Goal: Information Seeking & Learning: Understand process/instructions

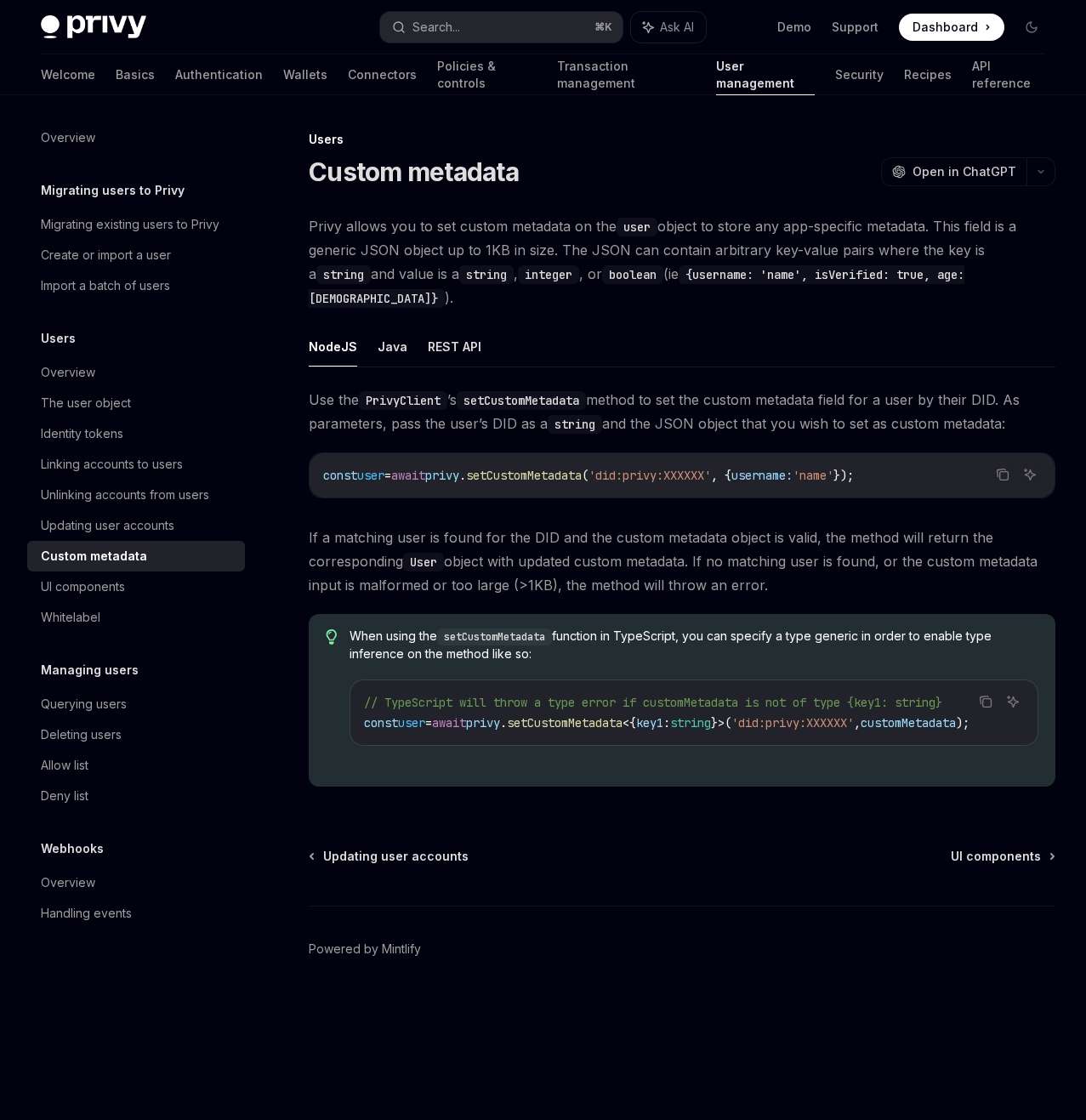
click at [922, 23] on span "Dashboard" at bounding box center [946, 27] width 65 height 17
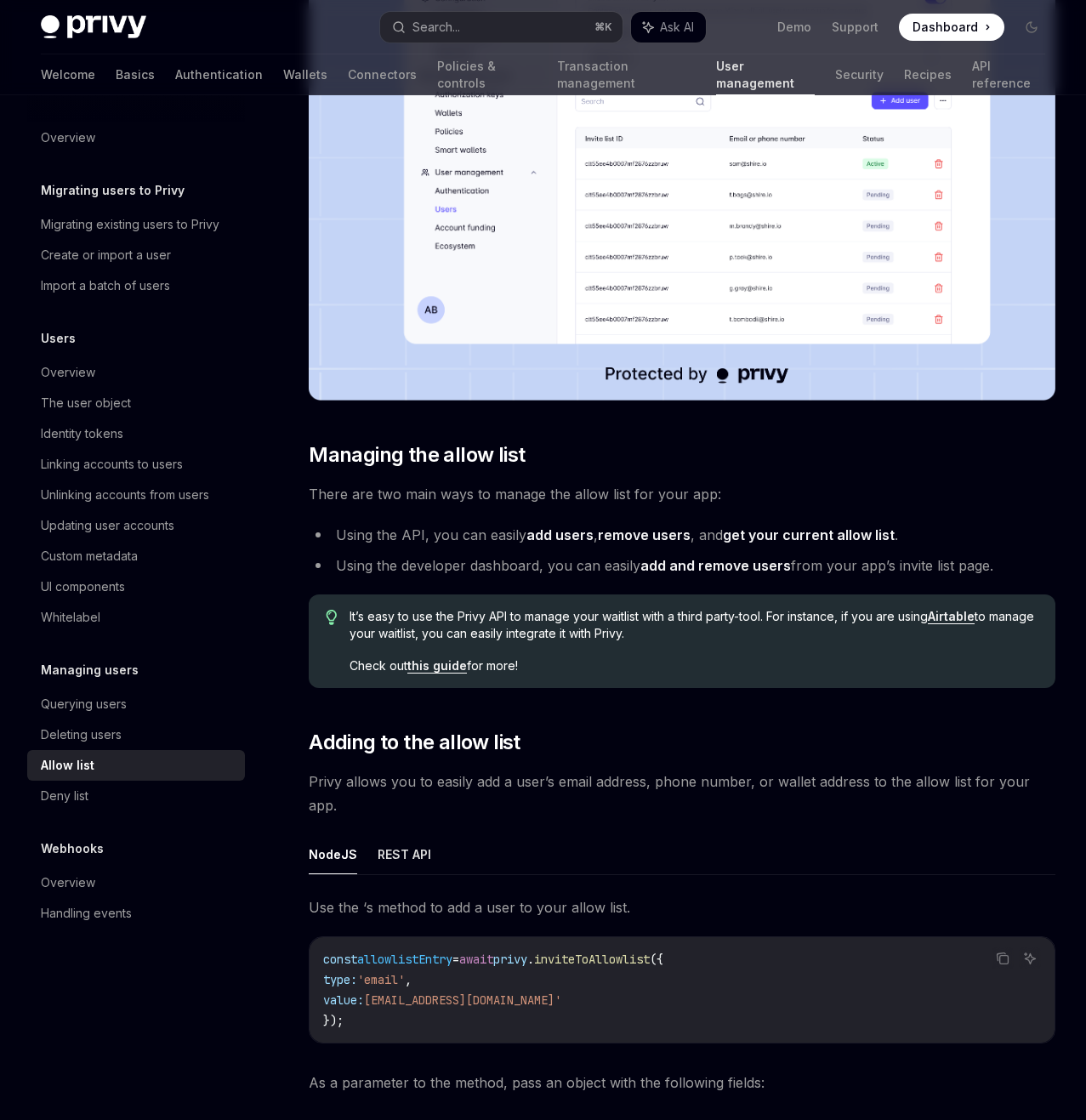
scroll to position [625, 0]
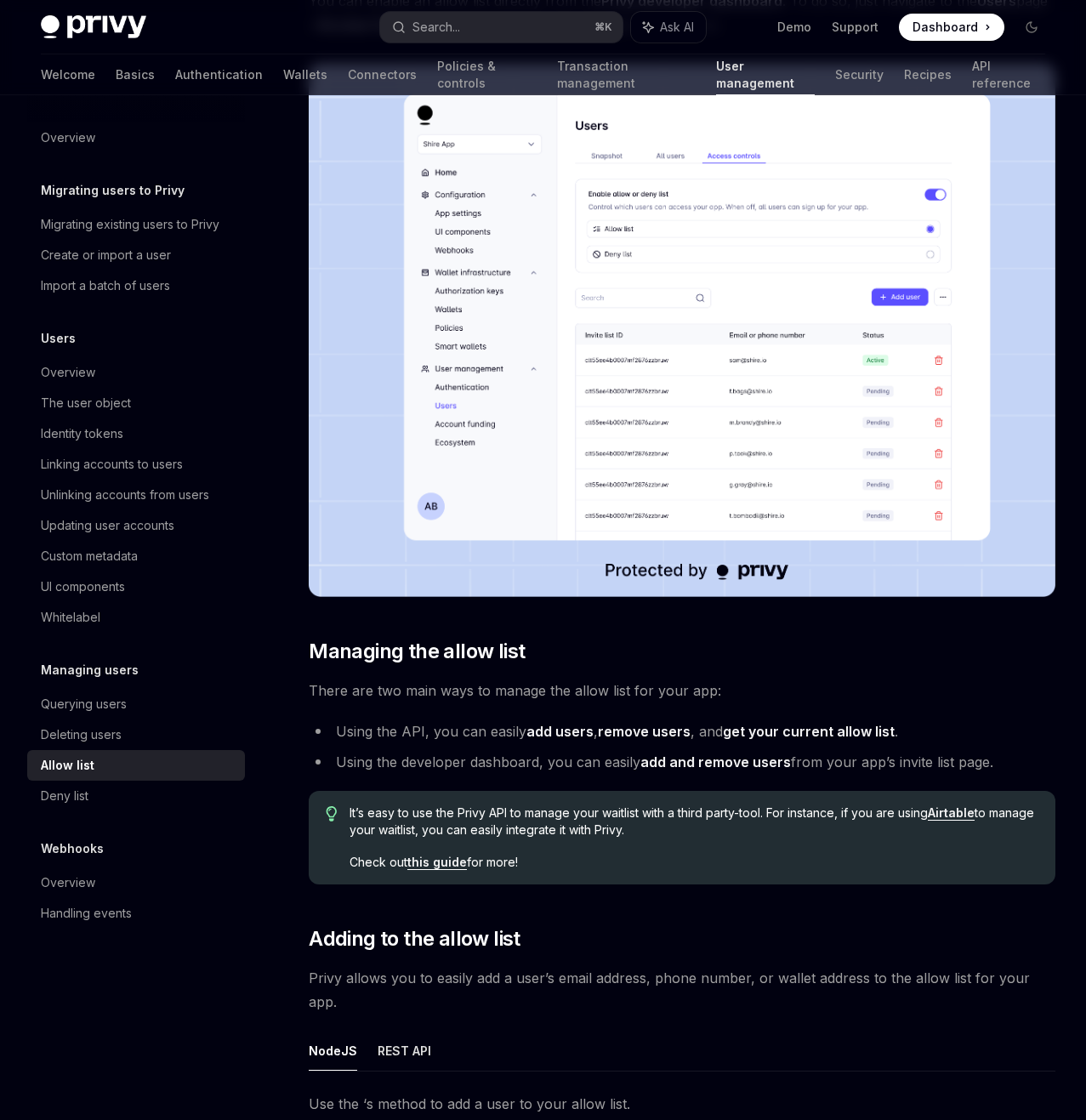
click at [0, 0] on div "On this page Enabling the allow list for your app Managing the allow list Addin…" at bounding box center [0, 0] width 0 height 0
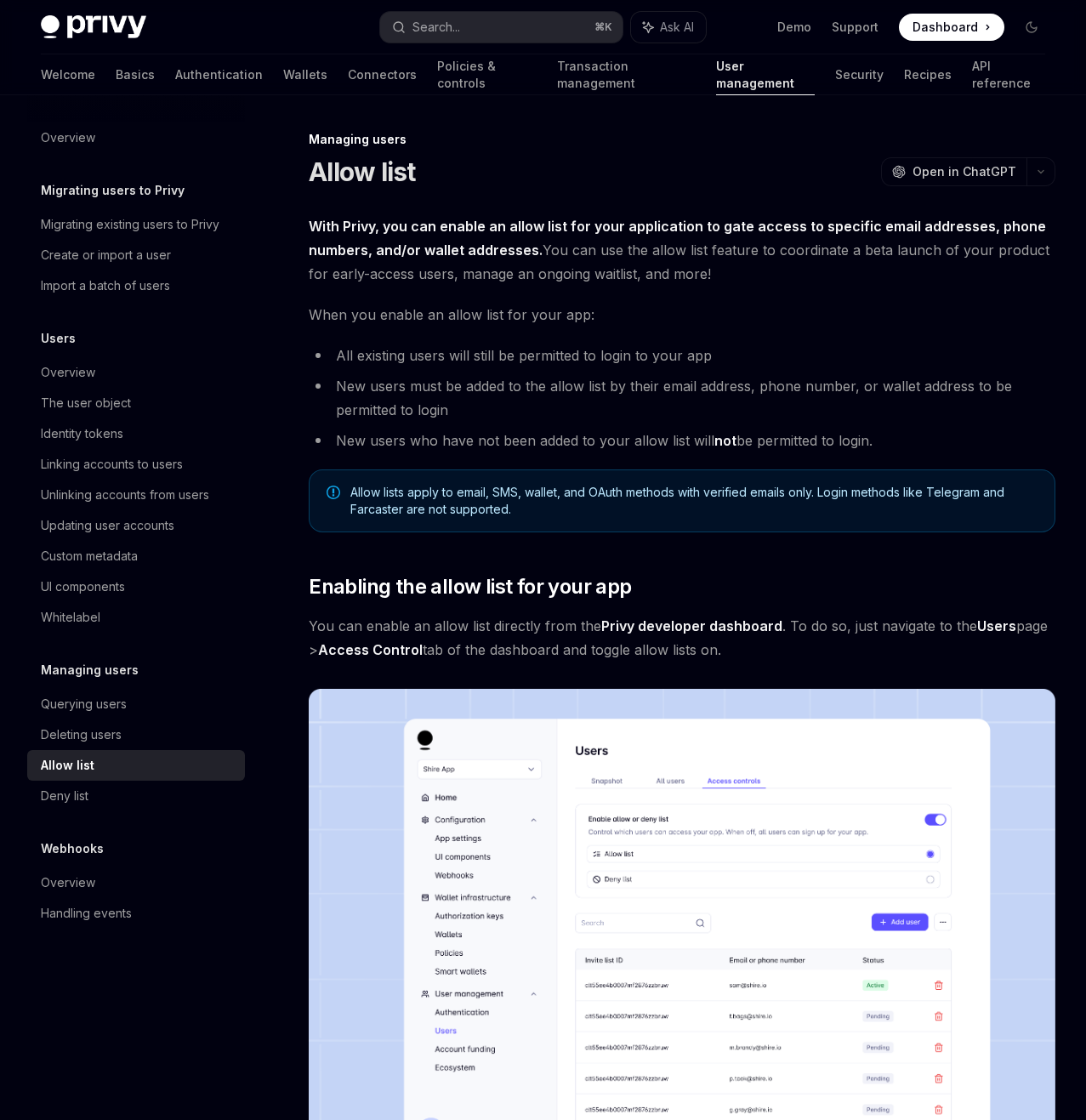
scroll to position [625, 0]
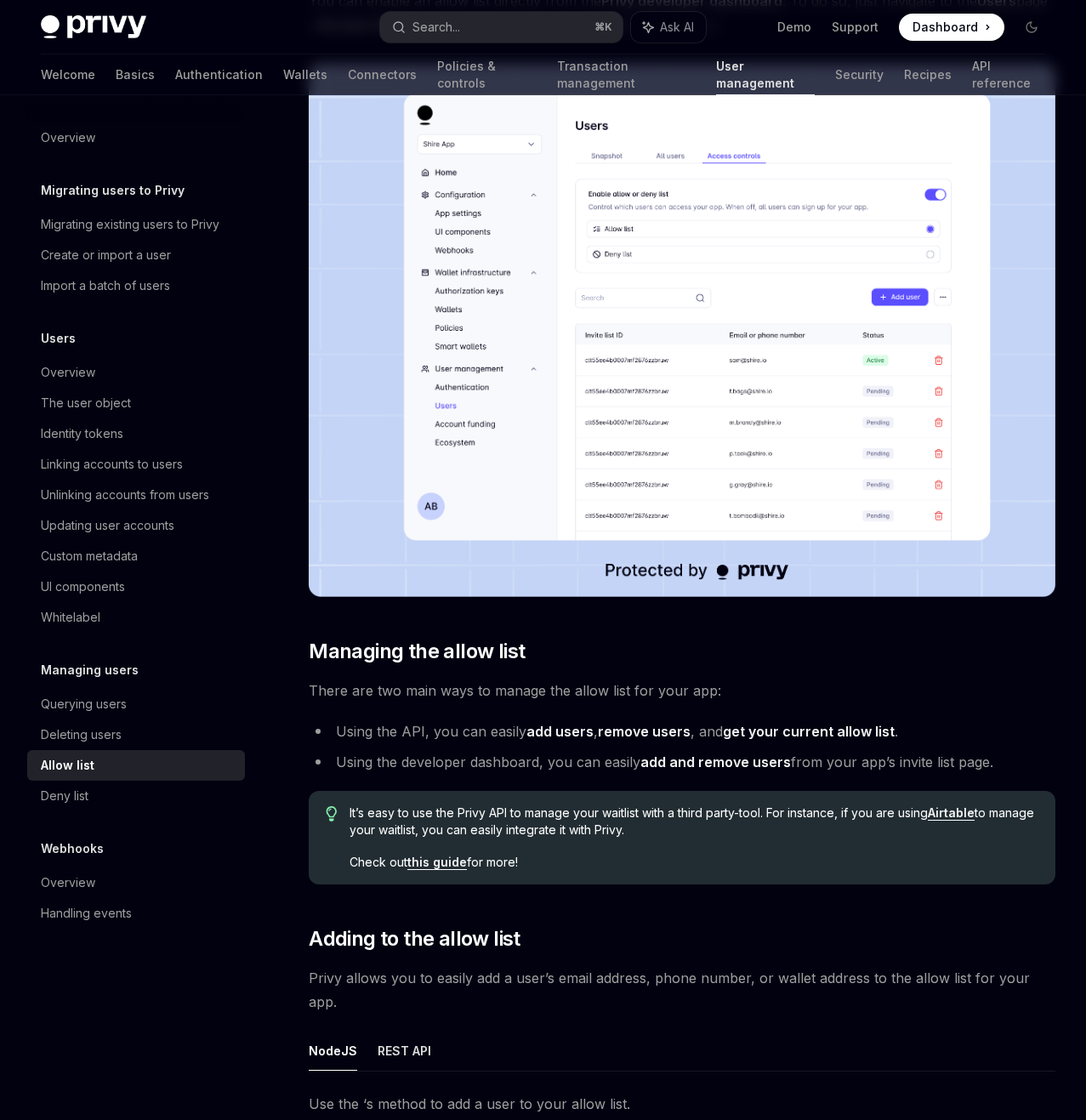
click at [0, 0] on div "On this page Enabling the allow list for your app Managing the allow list Addin…" at bounding box center [0, 0] width 0 height 0
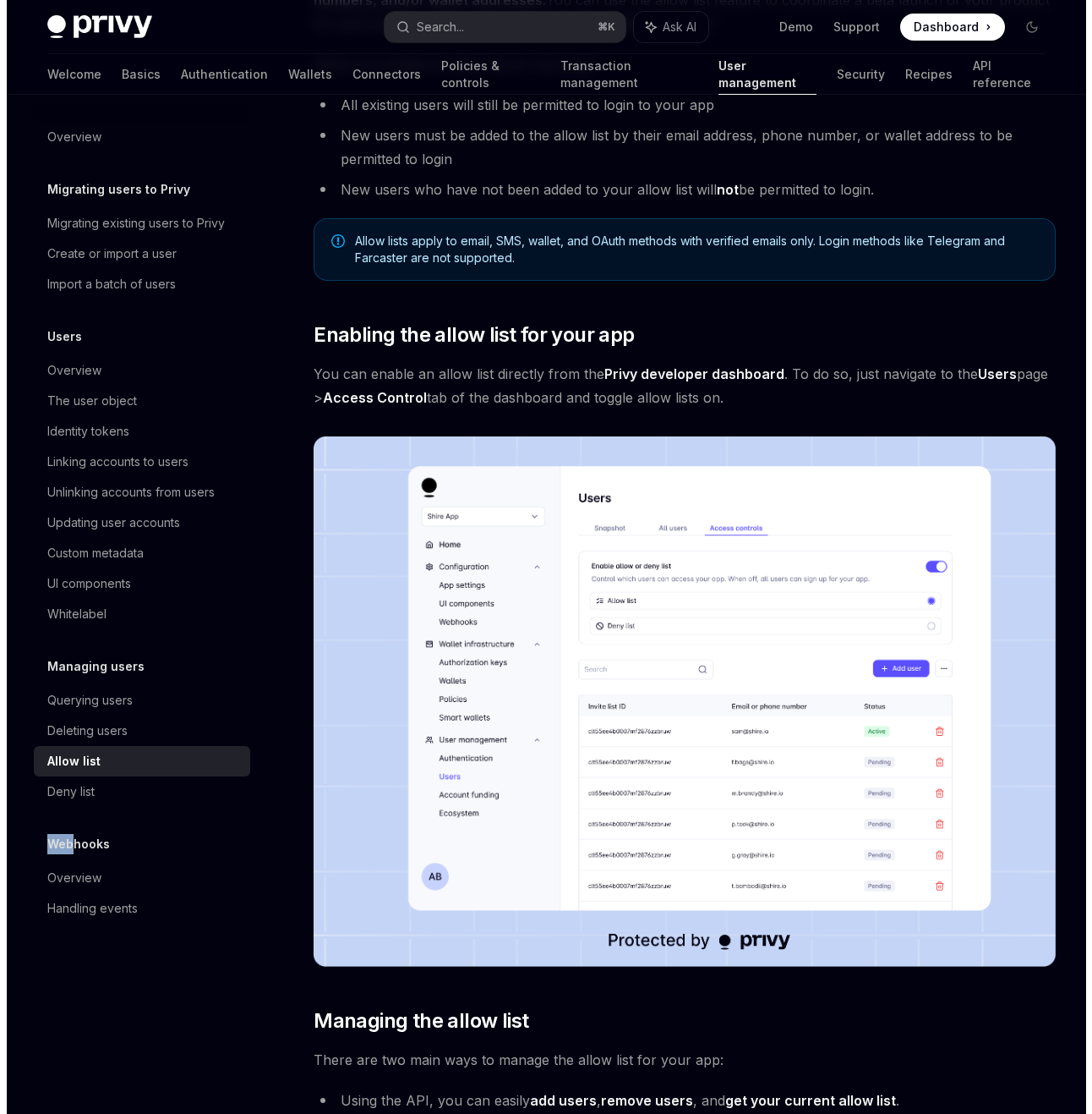
scroll to position [118, 0]
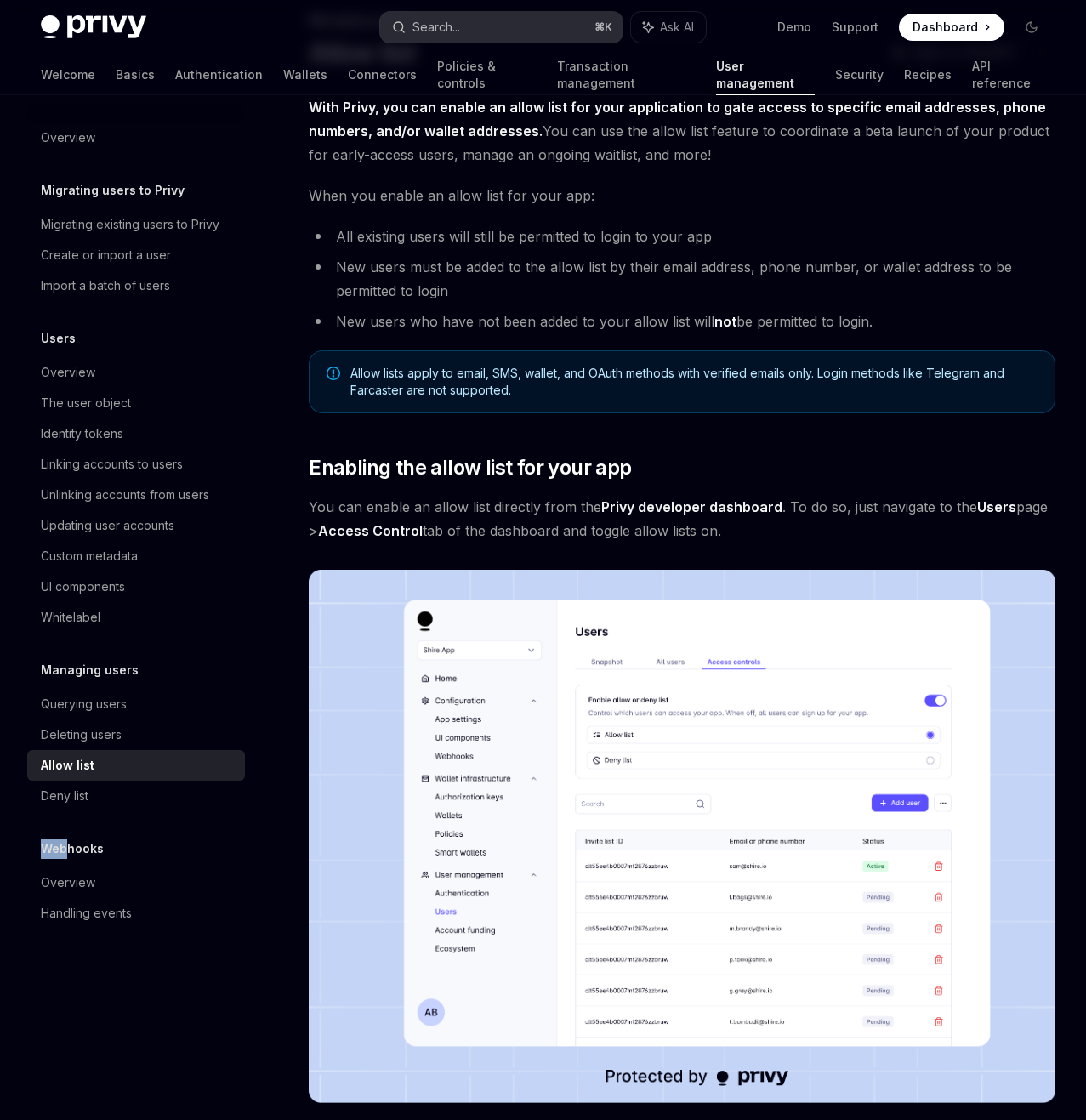
click at [535, 15] on button "Search... ⌘ K" at bounding box center [502, 27] width 243 height 31
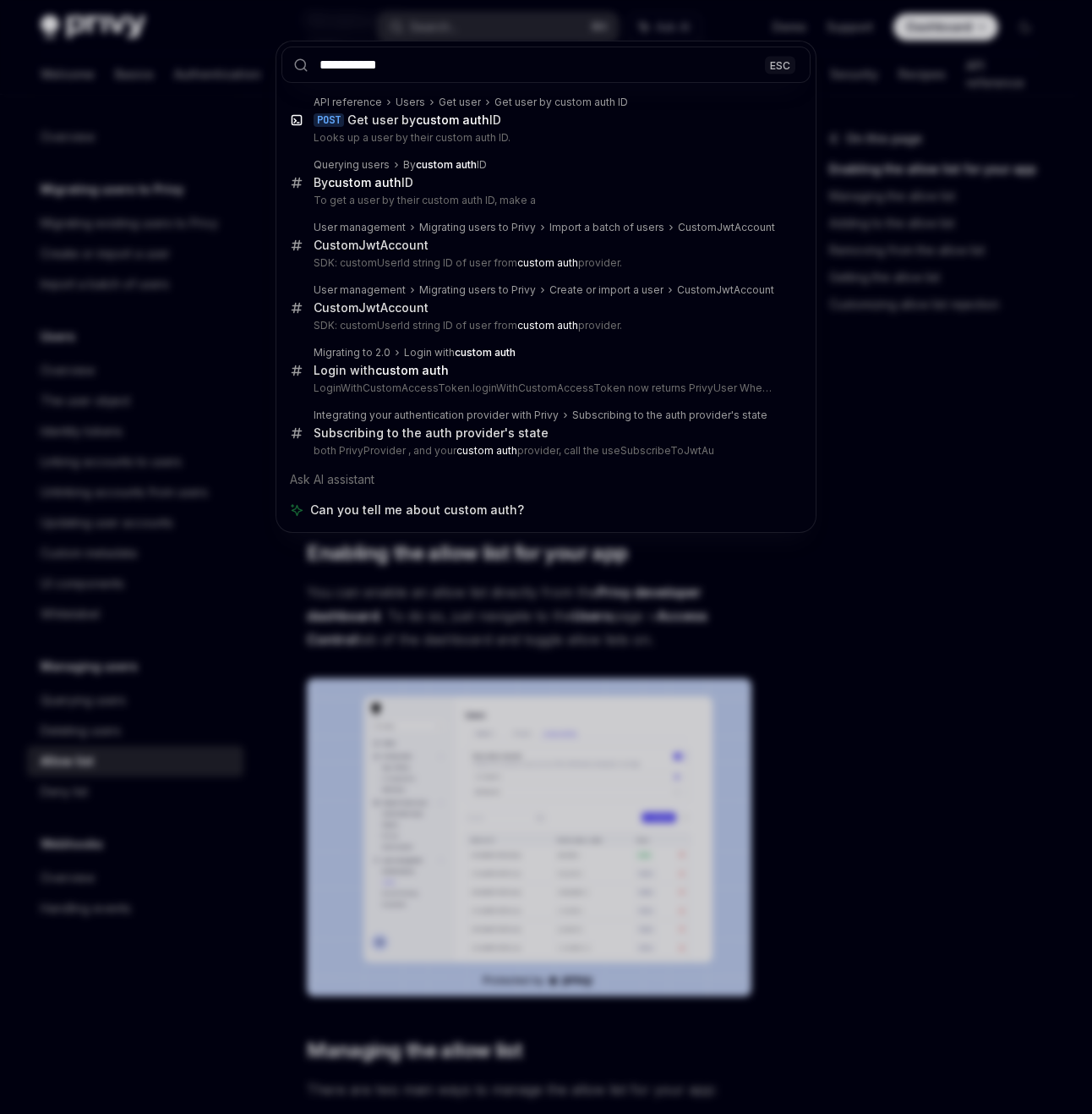
type input "**********"
click at [902, 447] on div "**********" at bounding box center [546, 557] width 1092 height 1114
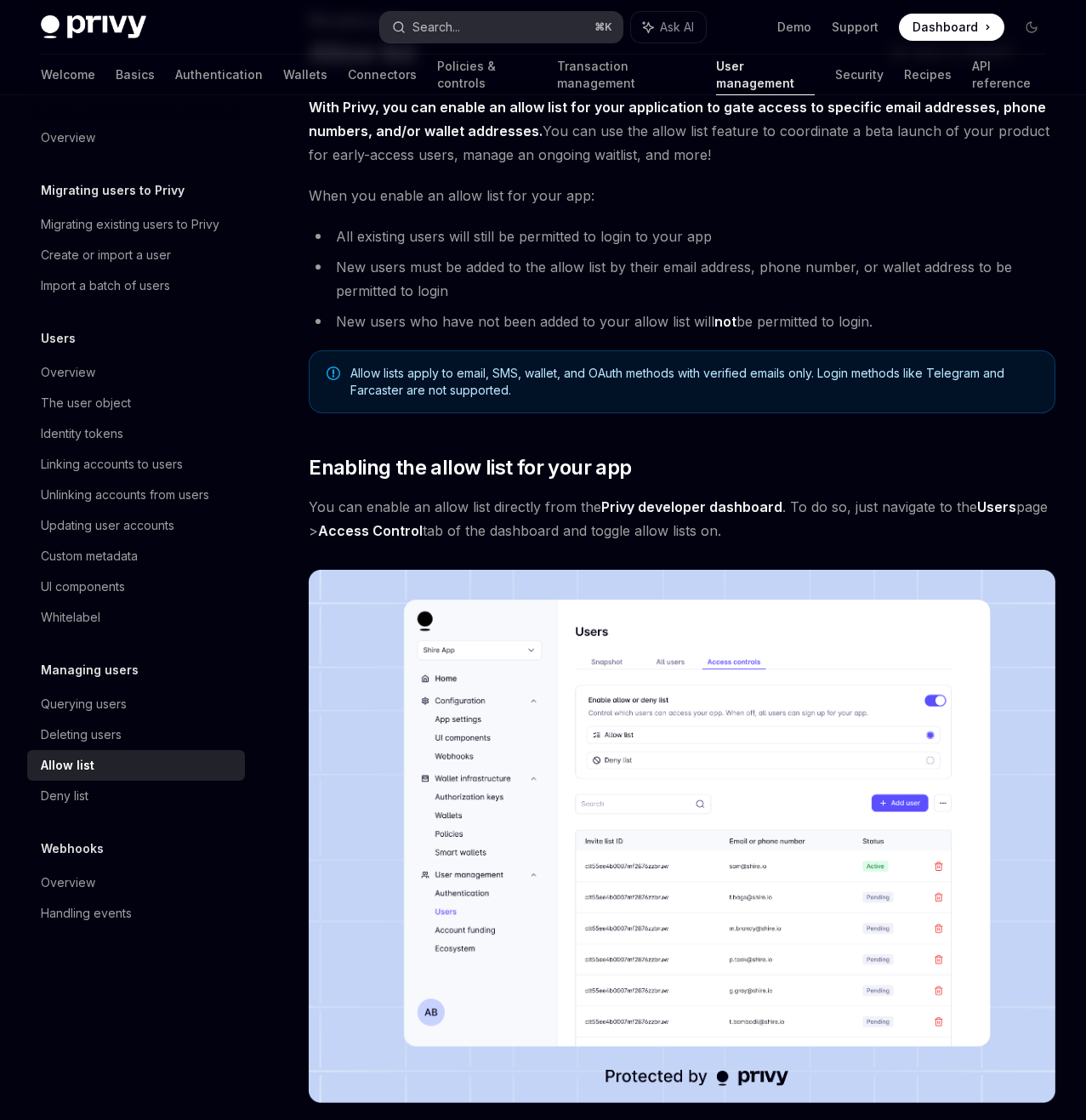
click at [504, 27] on button "Search... ⌘ K" at bounding box center [502, 27] width 243 height 31
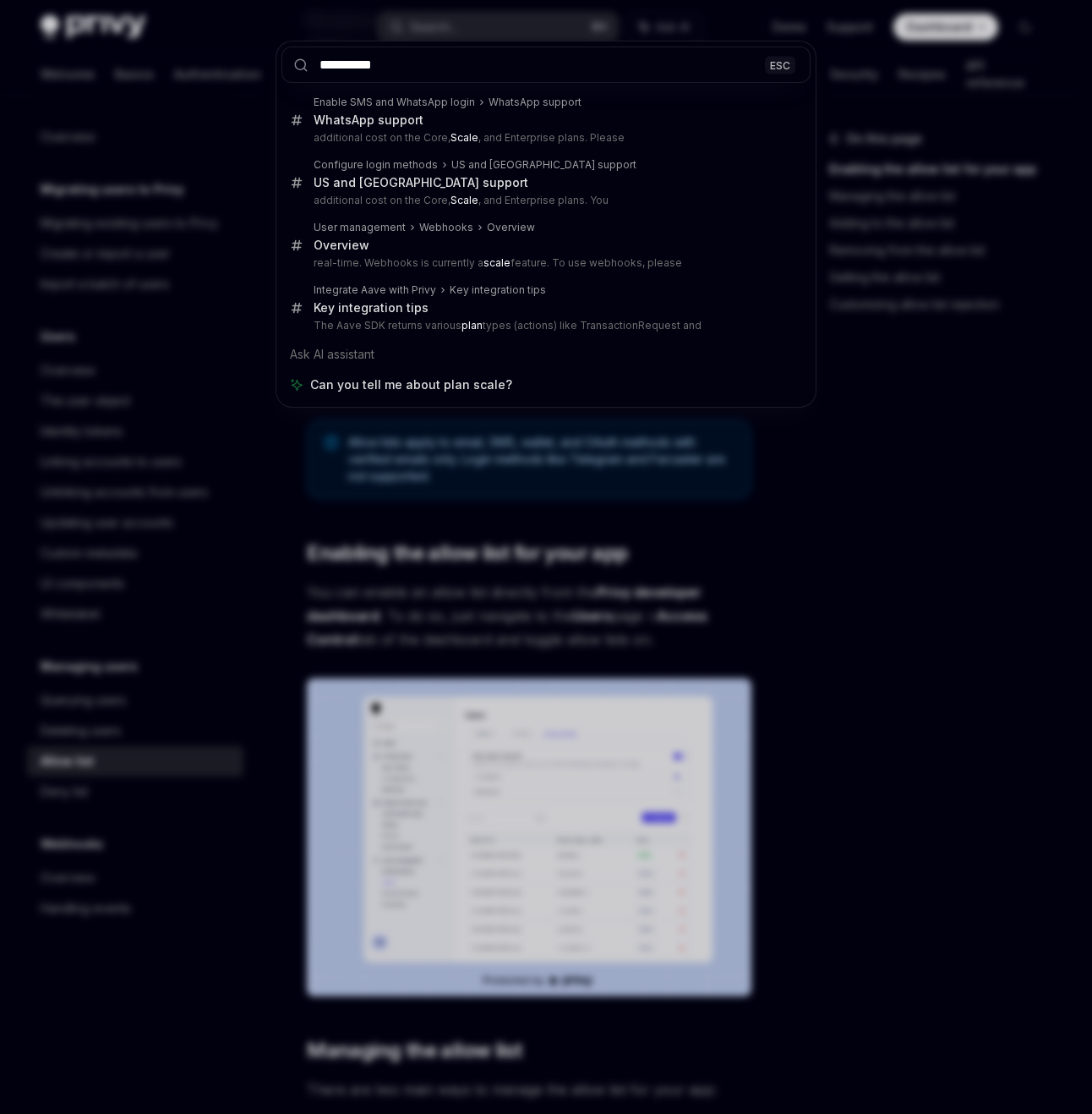
type input "**********"
type textarea "*"
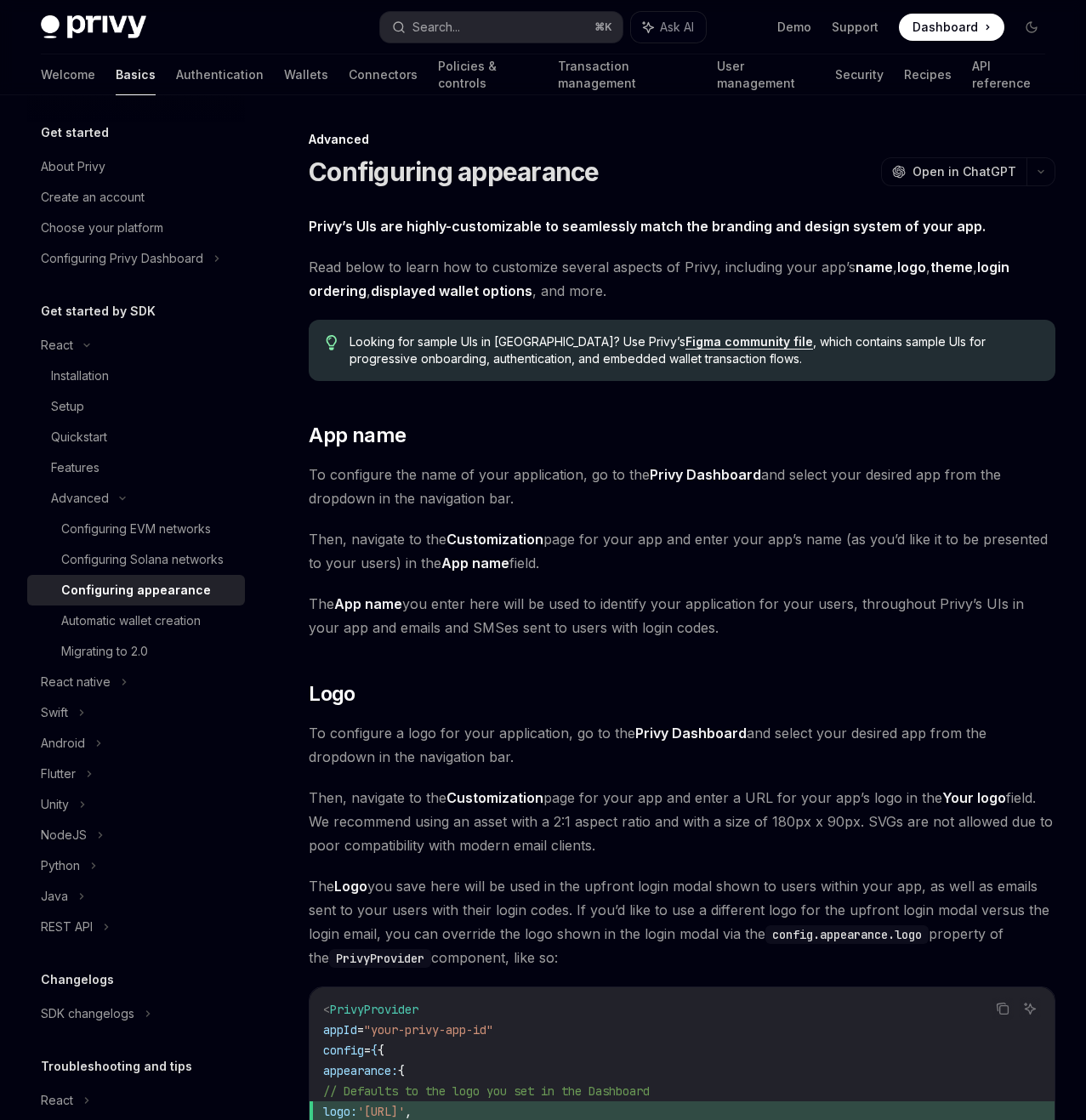
click at [702, 639] on span "The App name you enter here will be used to identify your application for your …" at bounding box center [682, 616] width 747 height 48
click at [513, 34] on button "Search... ⌘ K" at bounding box center [502, 27] width 243 height 31
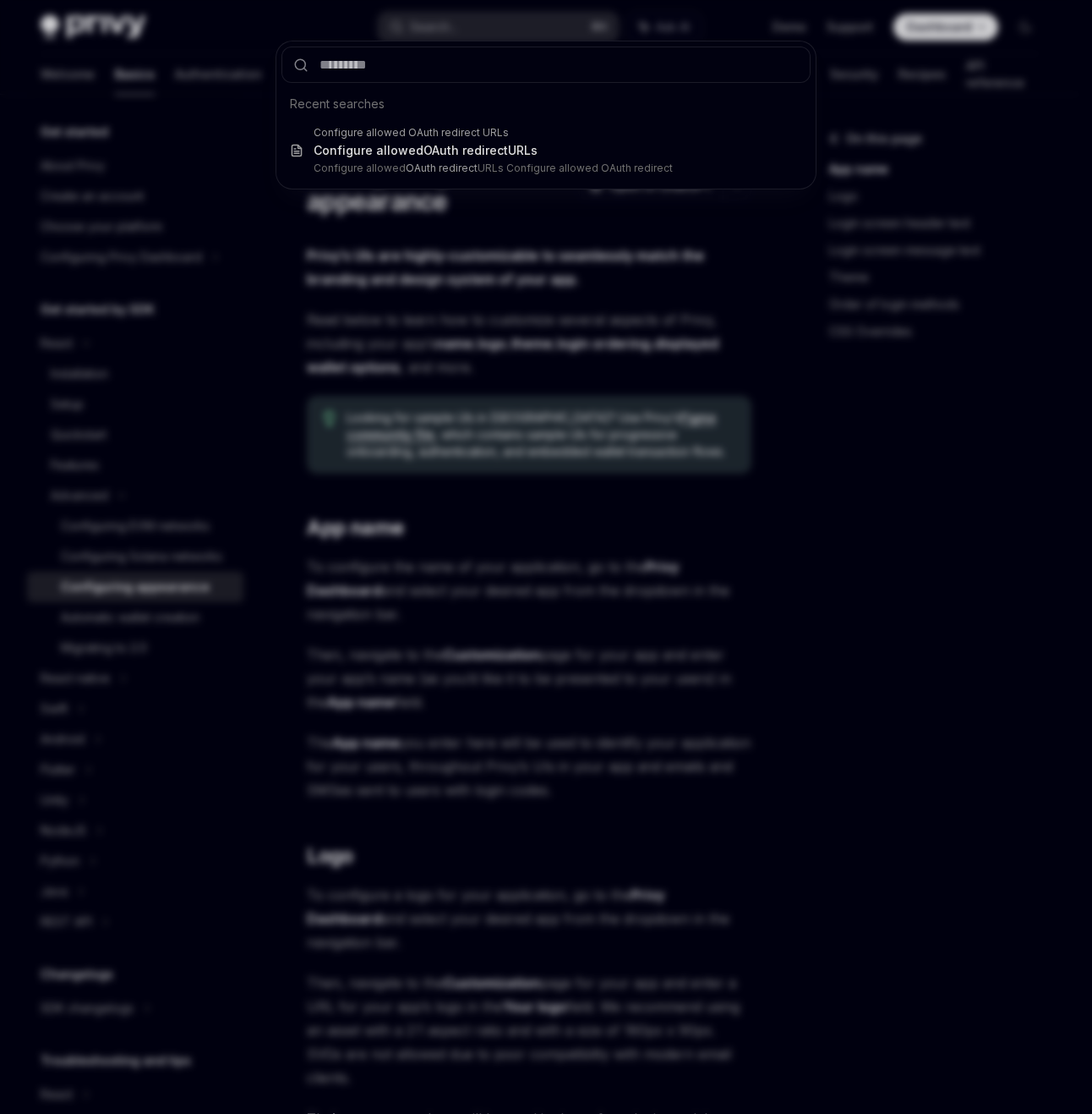
type input "********"
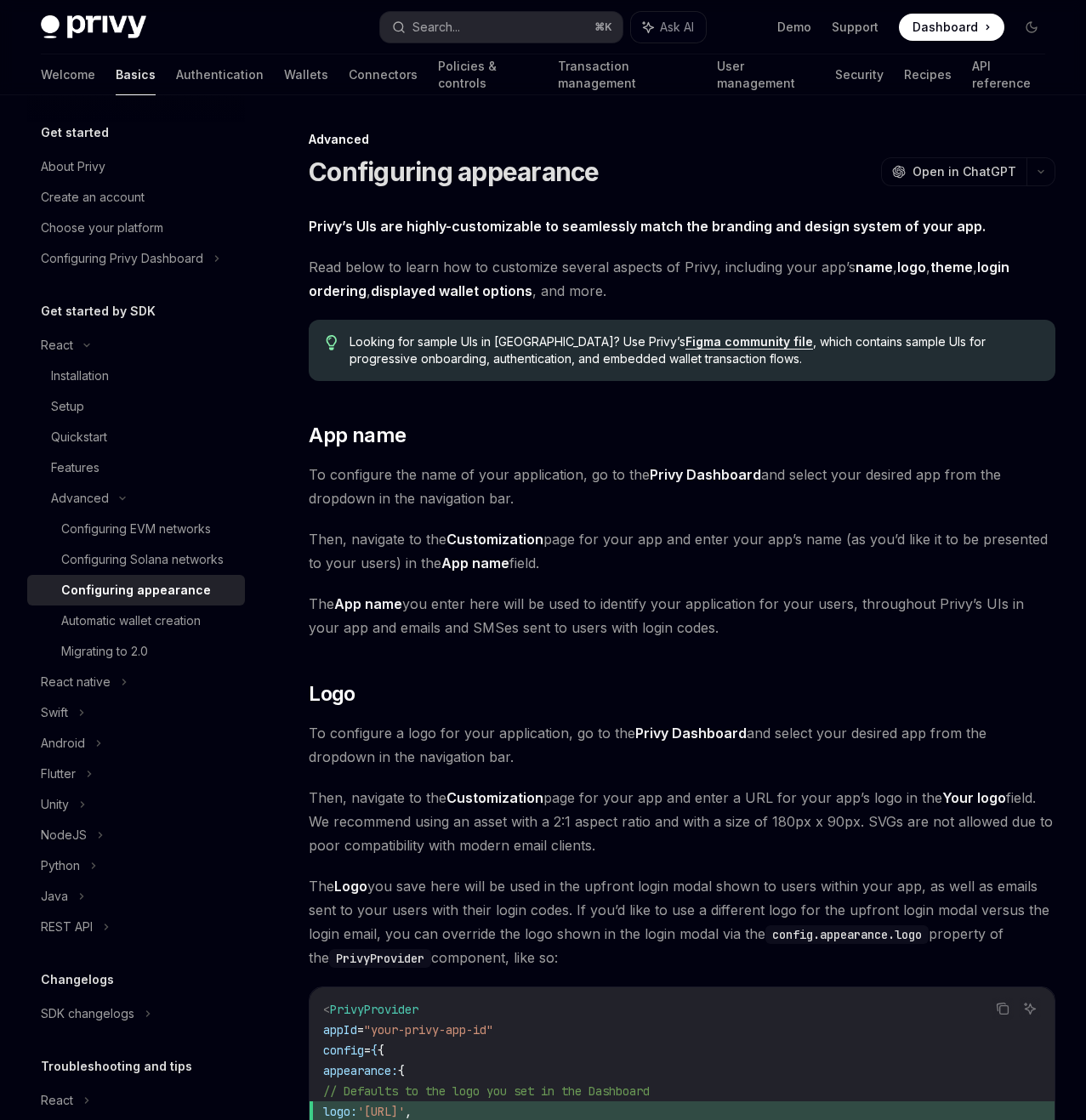
type textarea "*"
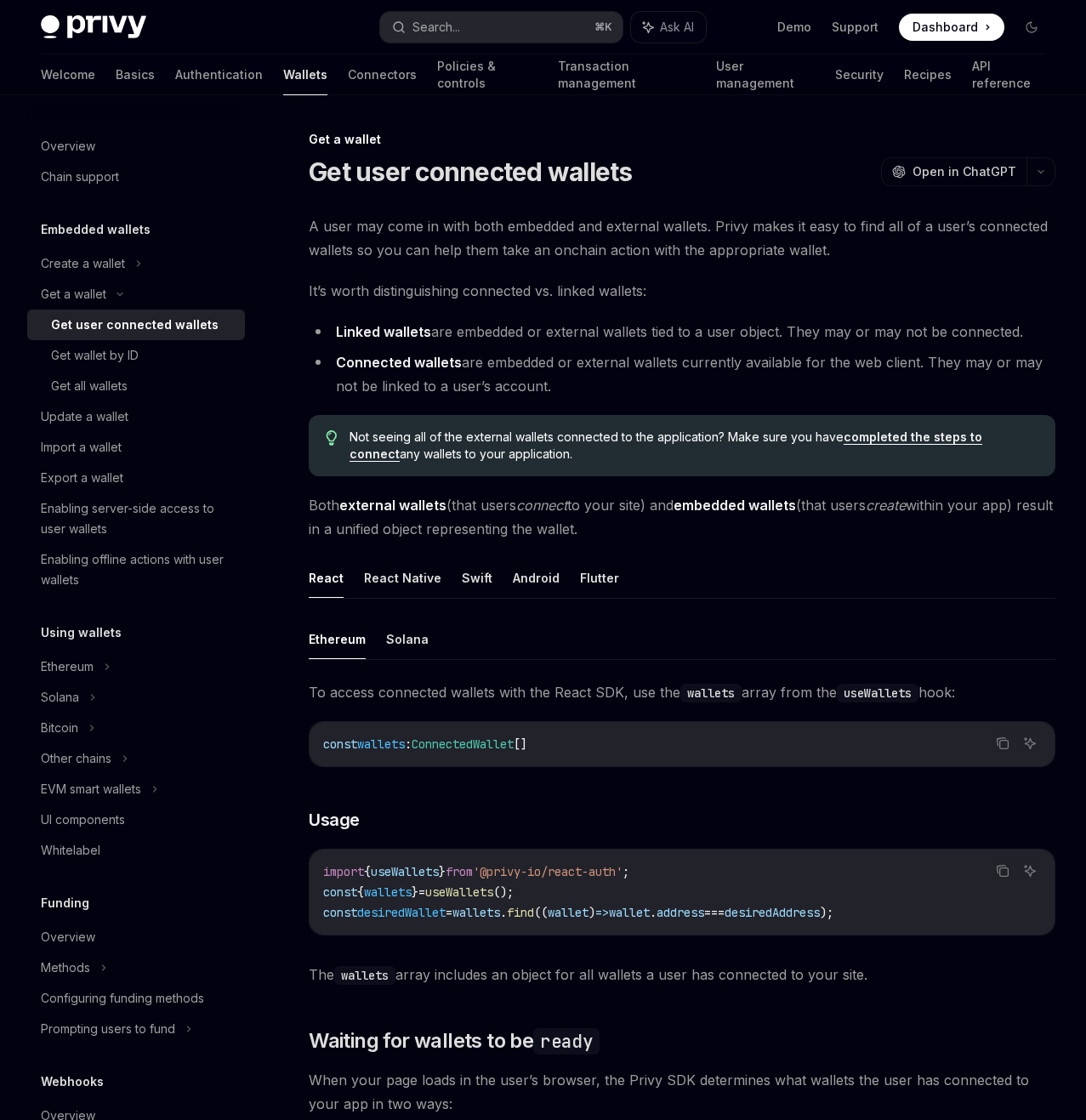
scroll to position [1538, 0]
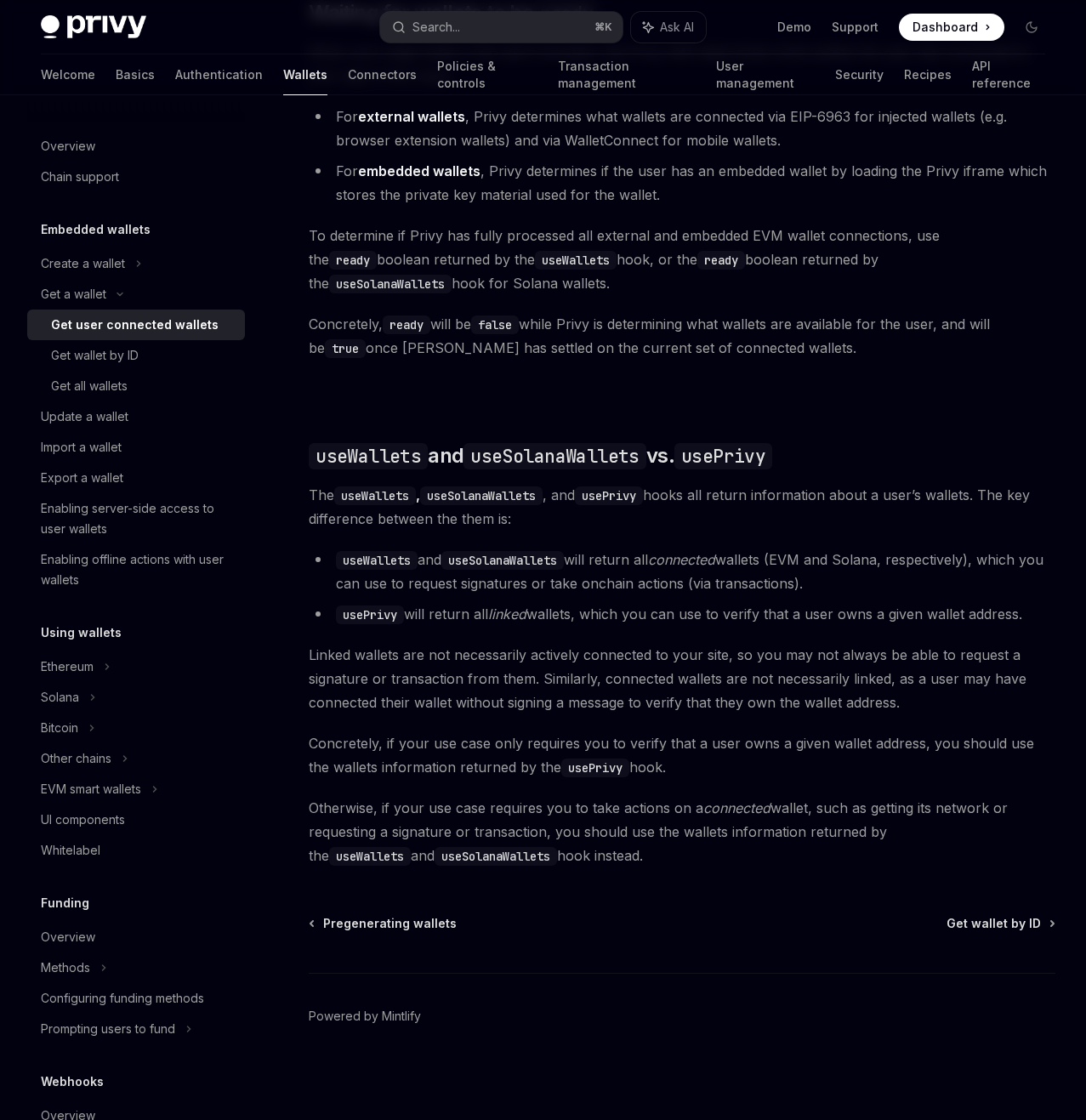
drag, startPoint x: 342, startPoint y: 493, endPoint x: 675, endPoint y: 523, distance: 334.3
click at [675, 602] on li "usePrivy will return all linked wallets, which you can use to verify that a use…" at bounding box center [682, 614] width 747 height 24
drag, startPoint x: 370, startPoint y: 486, endPoint x: 681, endPoint y: 511, distance: 312.0
click at [681, 602] on li "usePrivy will return all linked wallets, which you can use to verify that a use…" at bounding box center [682, 614] width 747 height 24
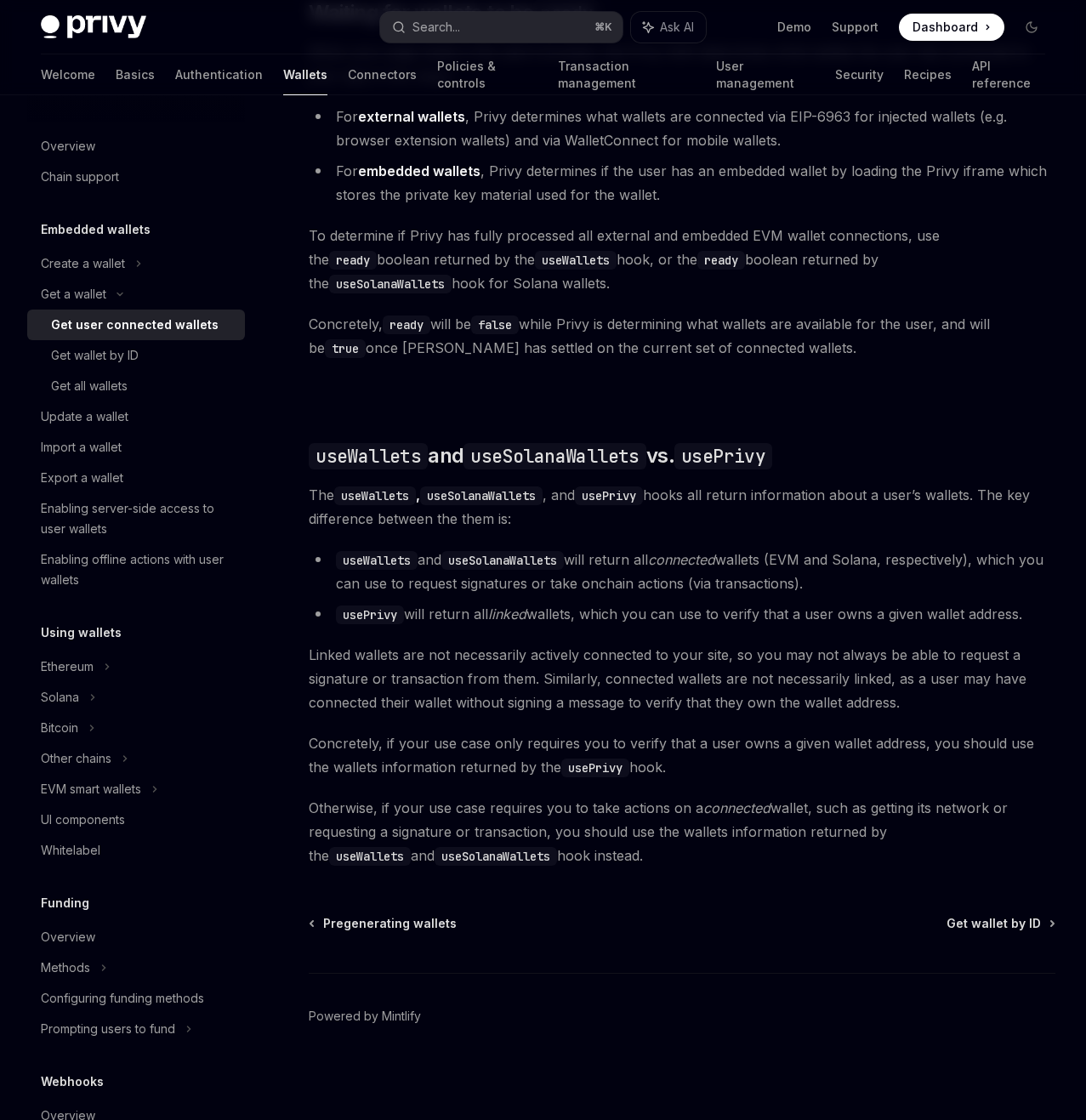
click at [681, 602] on li "usePrivy will return all linked wallets, which you can use to verify that a use…" at bounding box center [682, 614] width 747 height 24
click at [499, 22] on button "Search... ⌘ K" at bounding box center [502, 27] width 243 height 31
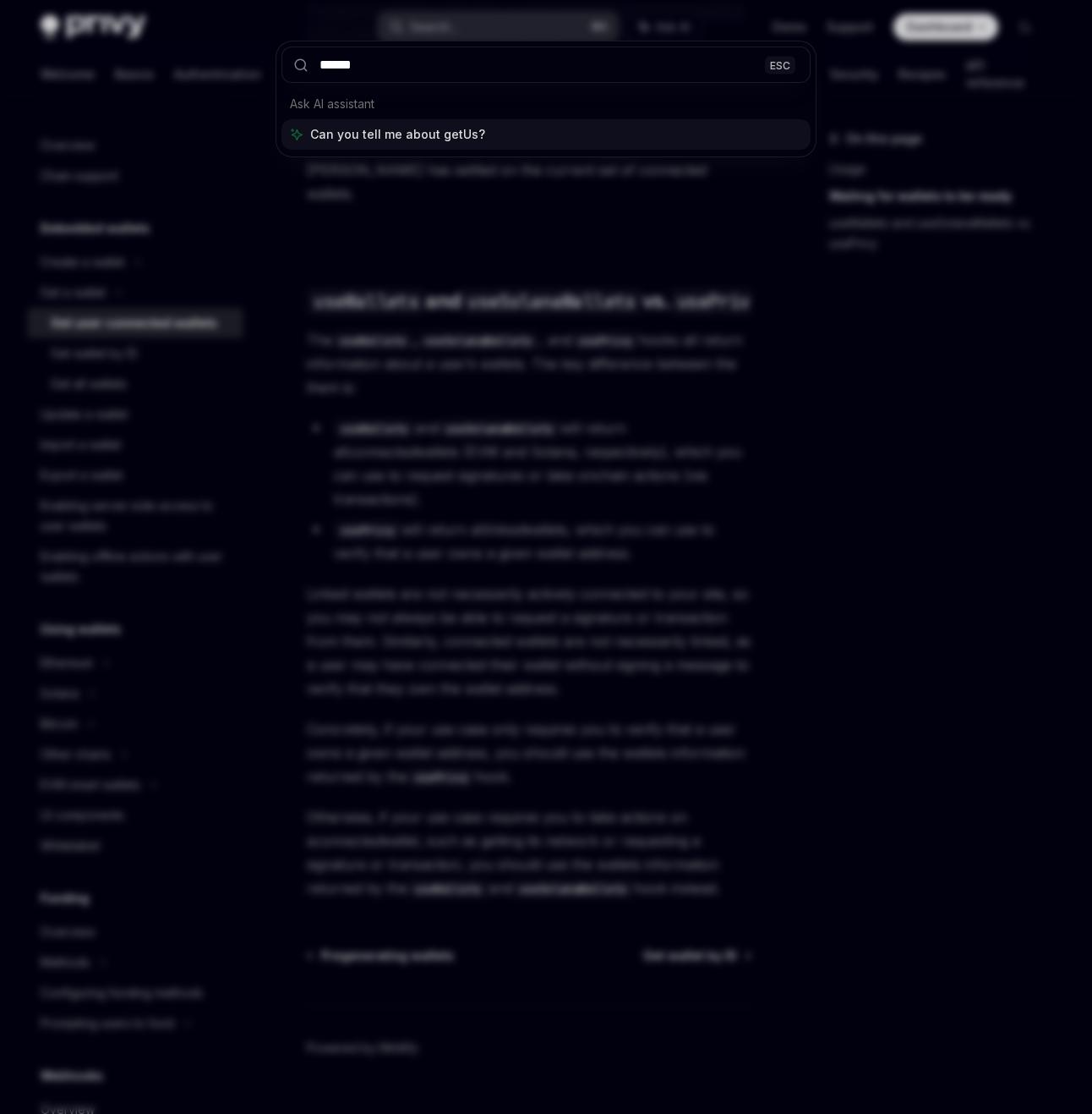
type input "*******"
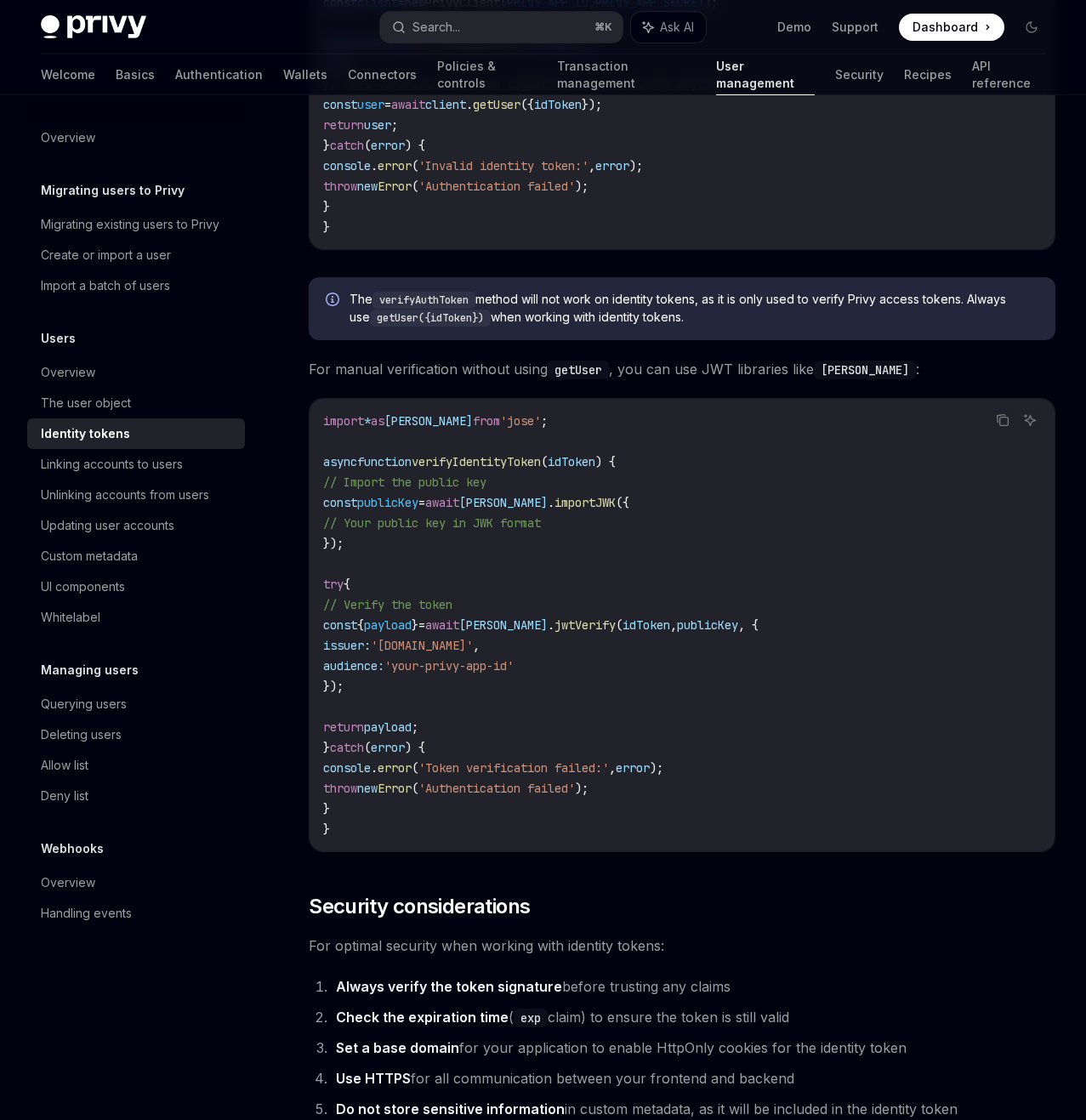
scroll to position [5073, 0]
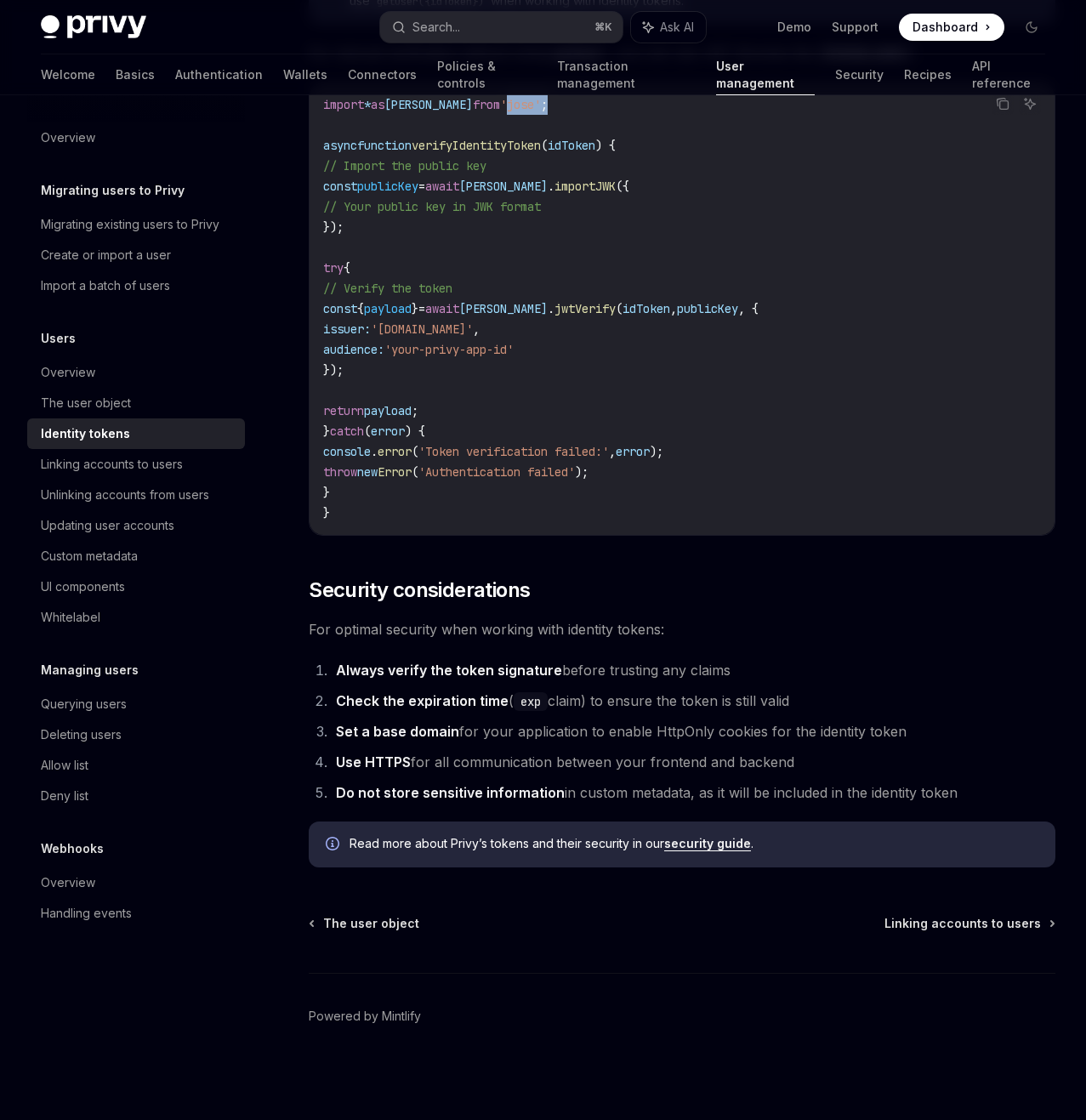
drag, startPoint x: 480, startPoint y: 436, endPoint x: 571, endPoint y: 440, distance: 91.1
click at [570, 440] on code "import * as jose from 'jose' ; async function verifyIdentityToken ( idToken ) {…" at bounding box center [682, 308] width 718 height 428
click at [573, 440] on code "import * as jose from 'jose' ; async function verifyIdentityToken ( idToken ) {…" at bounding box center [682, 308] width 718 height 428
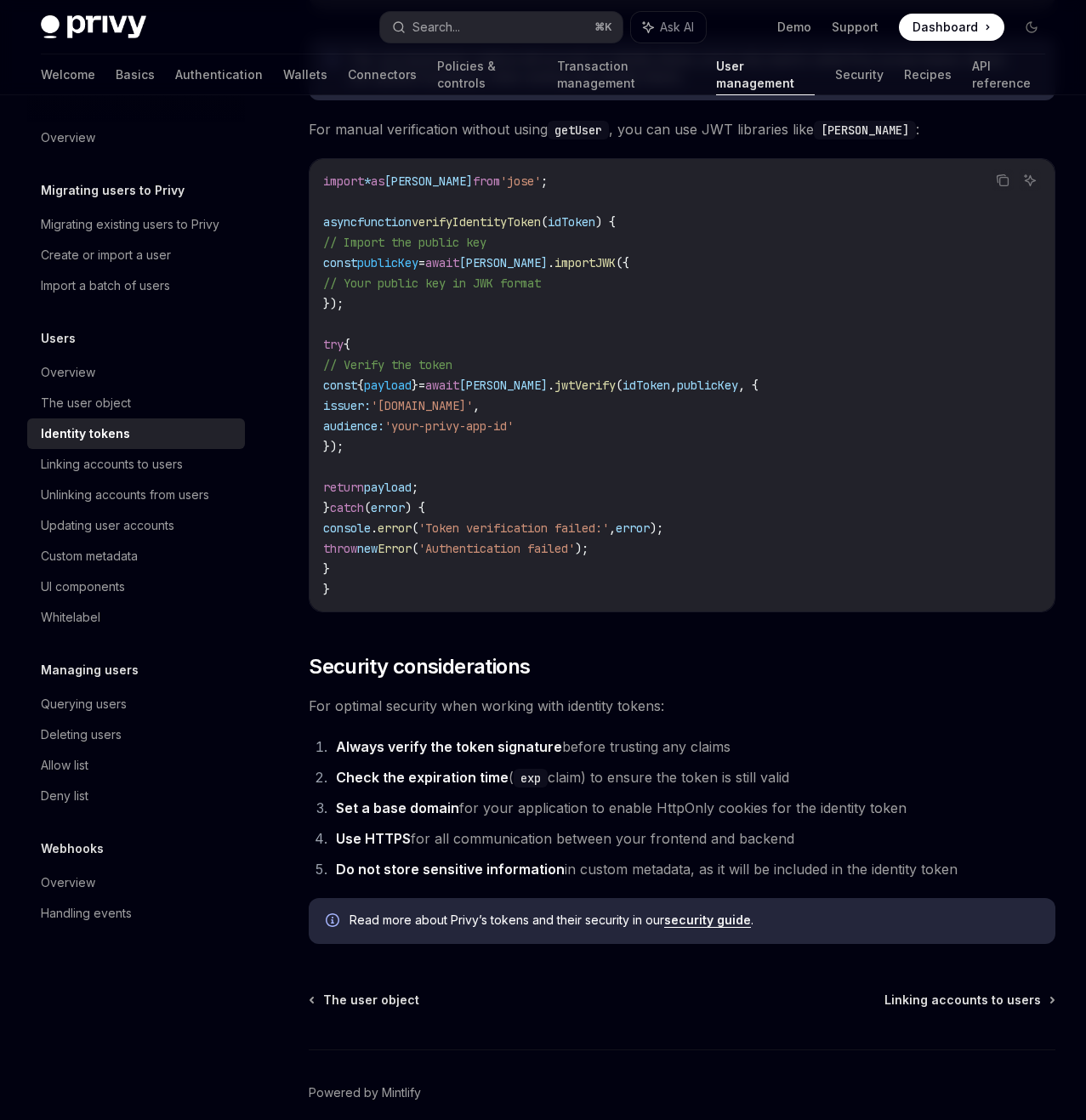
scroll to position [4935, 0]
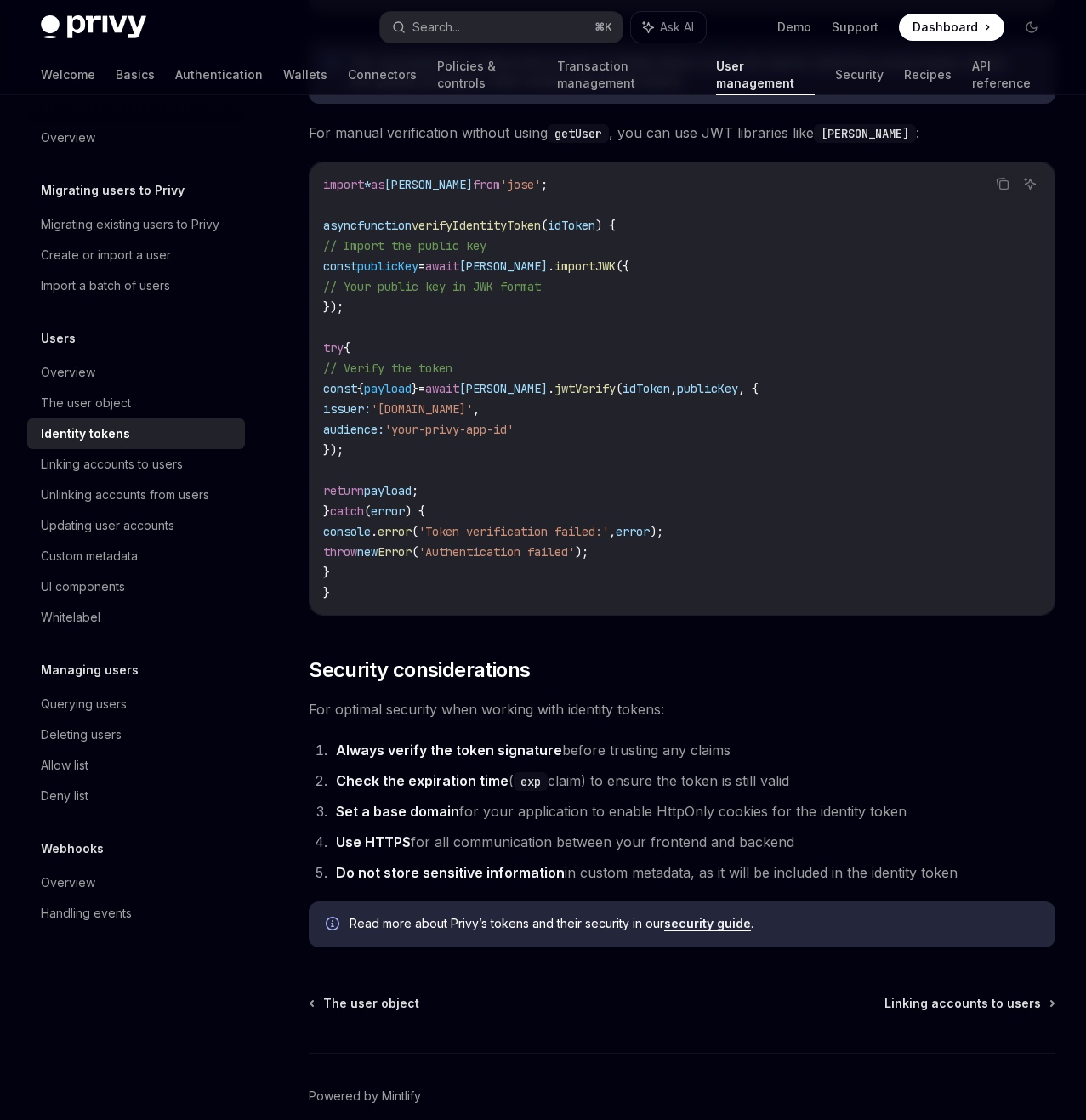
click at [505, 192] on span "'jose'" at bounding box center [520, 184] width 41 height 15
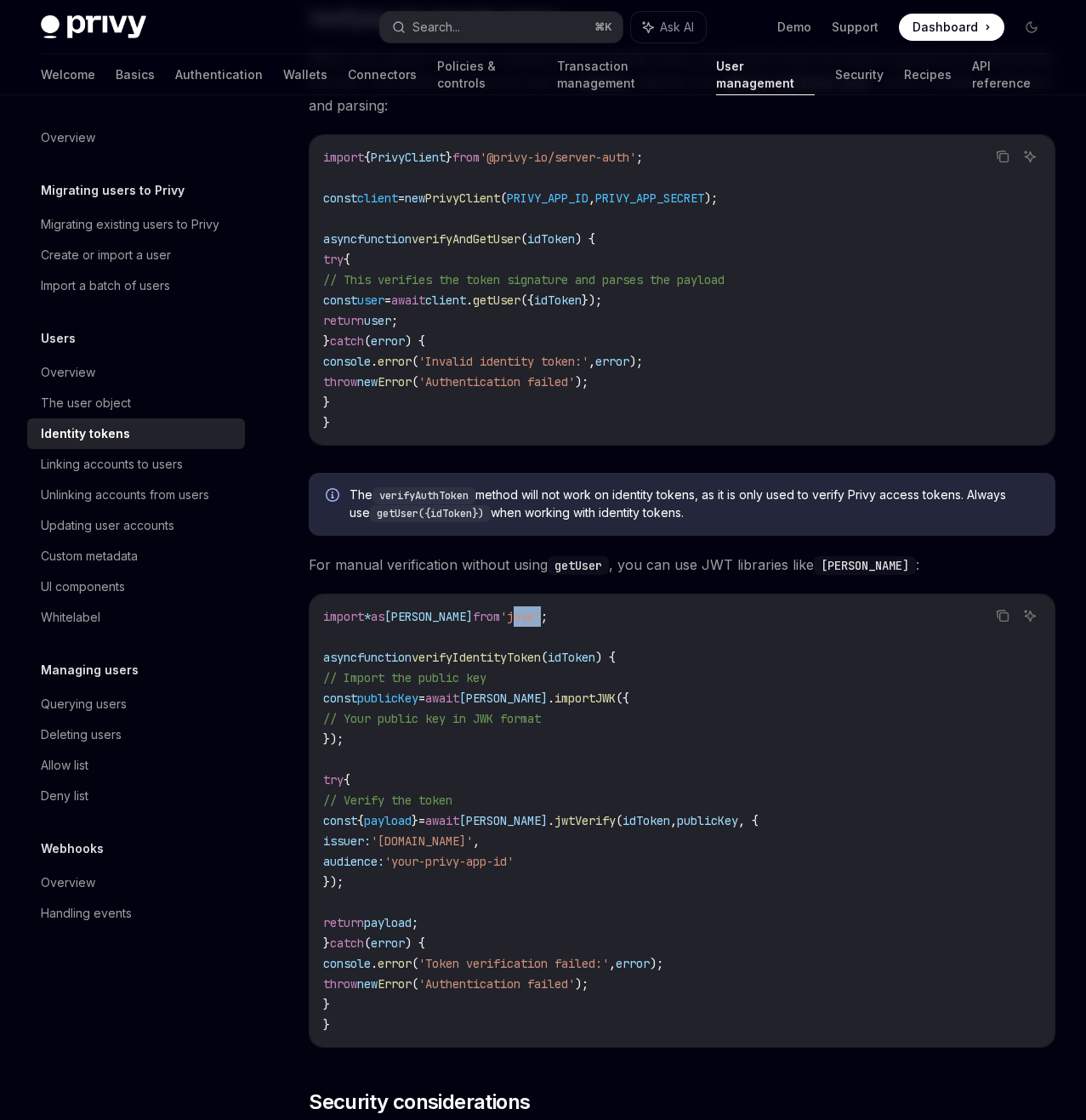
scroll to position [0, 0]
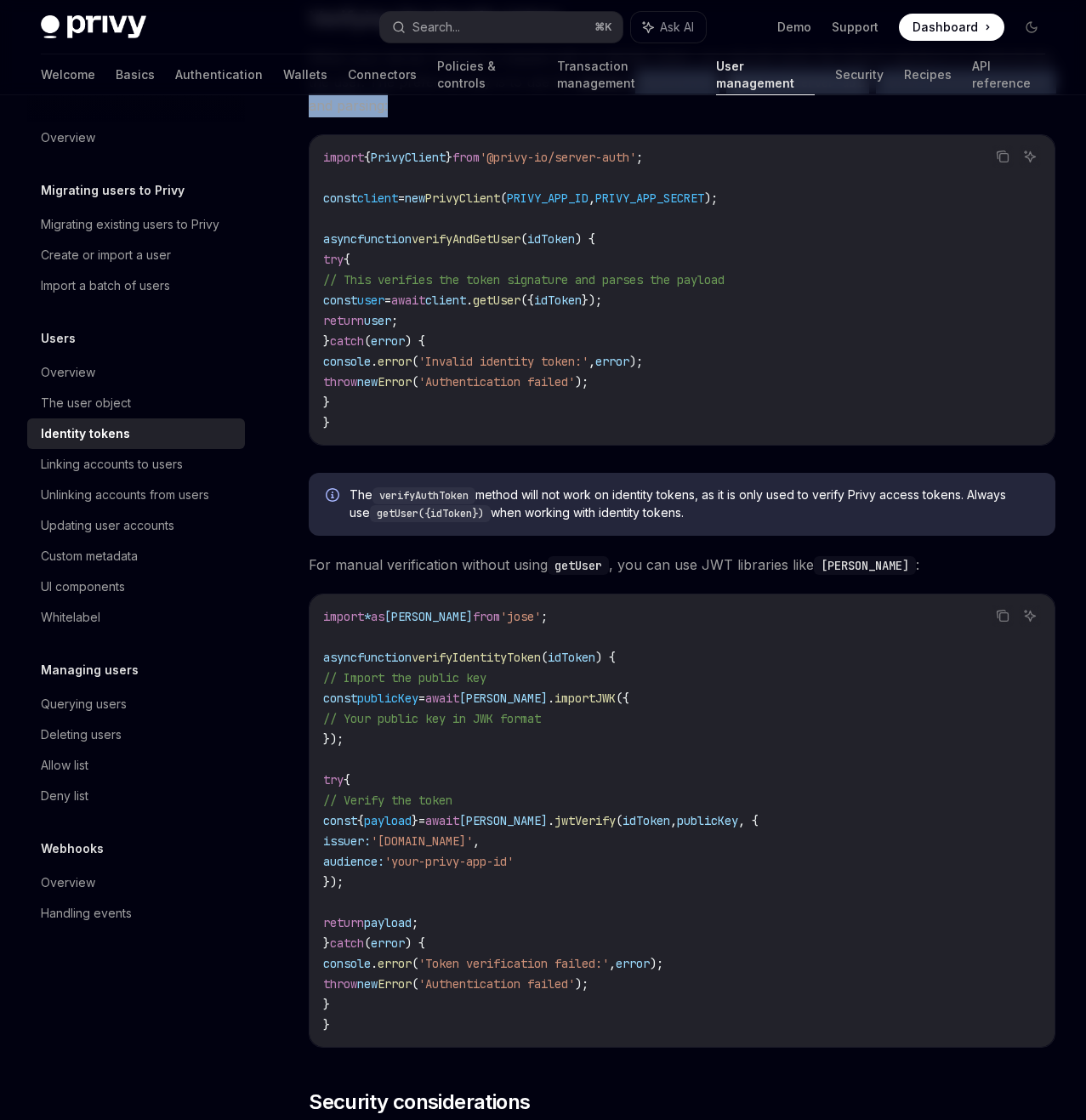
drag, startPoint x: 549, startPoint y: 429, endPoint x: 716, endPoint y: 460, distance: 169.9
click at [716, 118] on span "When your server receives a request with an identity token, you should verify t…" at bounding box center [682, 81] width 747 height 72
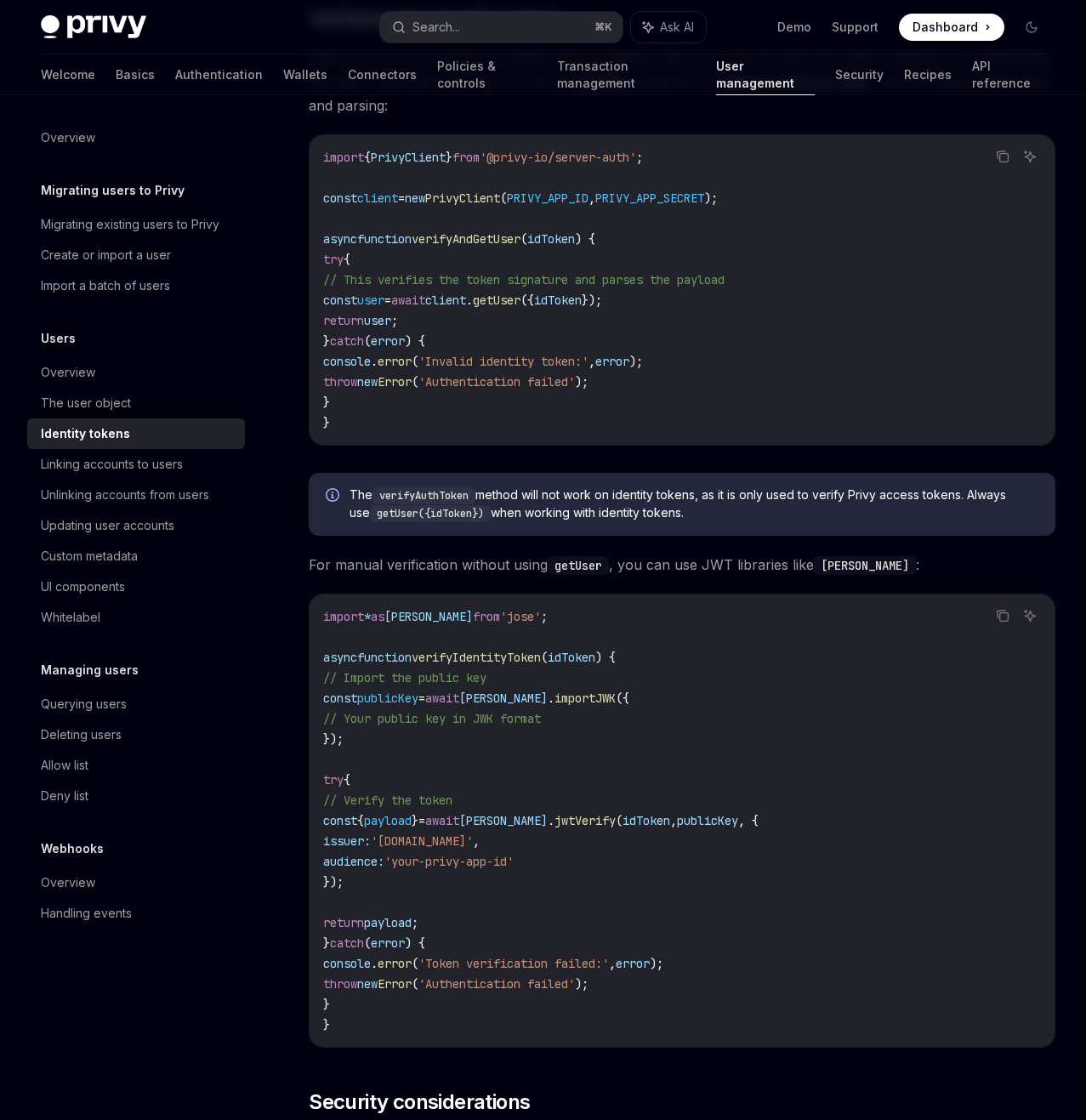
click at [0, 0] on div "On this page Enabling identity tokens Token format Retrieving identity tokens R…" at bounding box center [0, 0] width 0 height 0
type textarea "*"
